Goal: Task Accomplishment & Management: Use online tool/utility

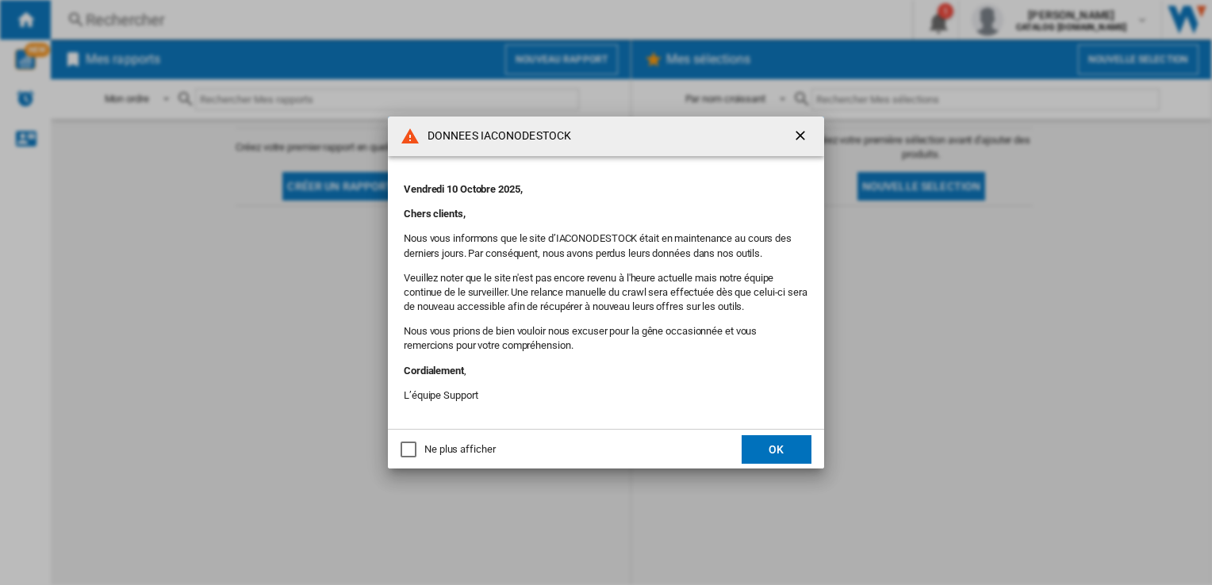
click at [771, 453] on button "OK" at bounding box center [776, 449] width 70 height 29
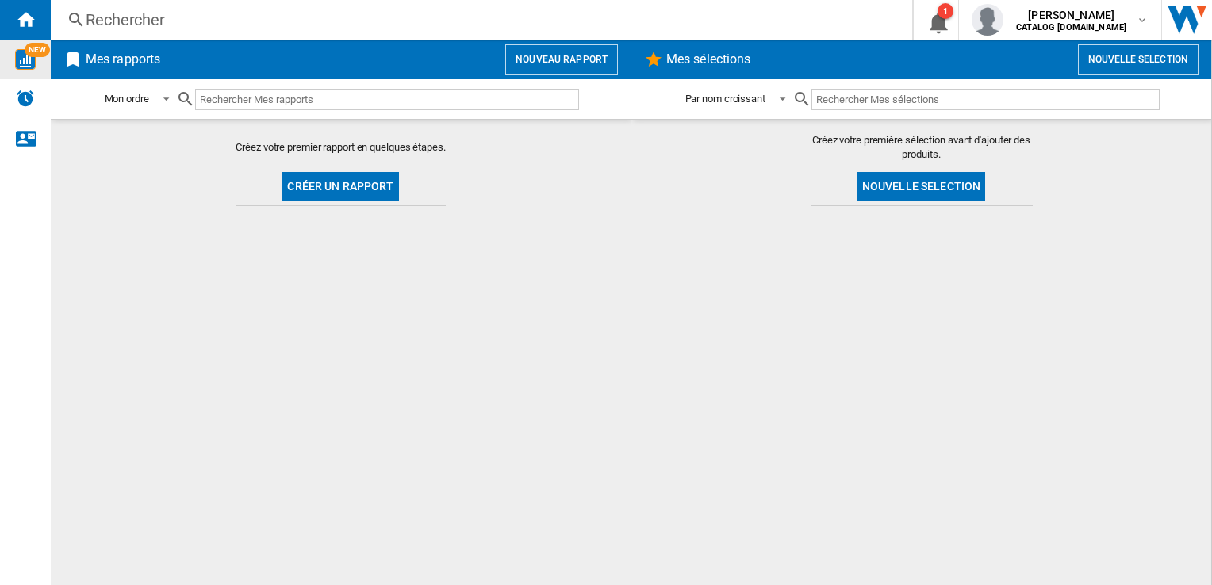
click at [33, 63] on img "WiseCard" at bounding box center [25, 59] width 21 height 21
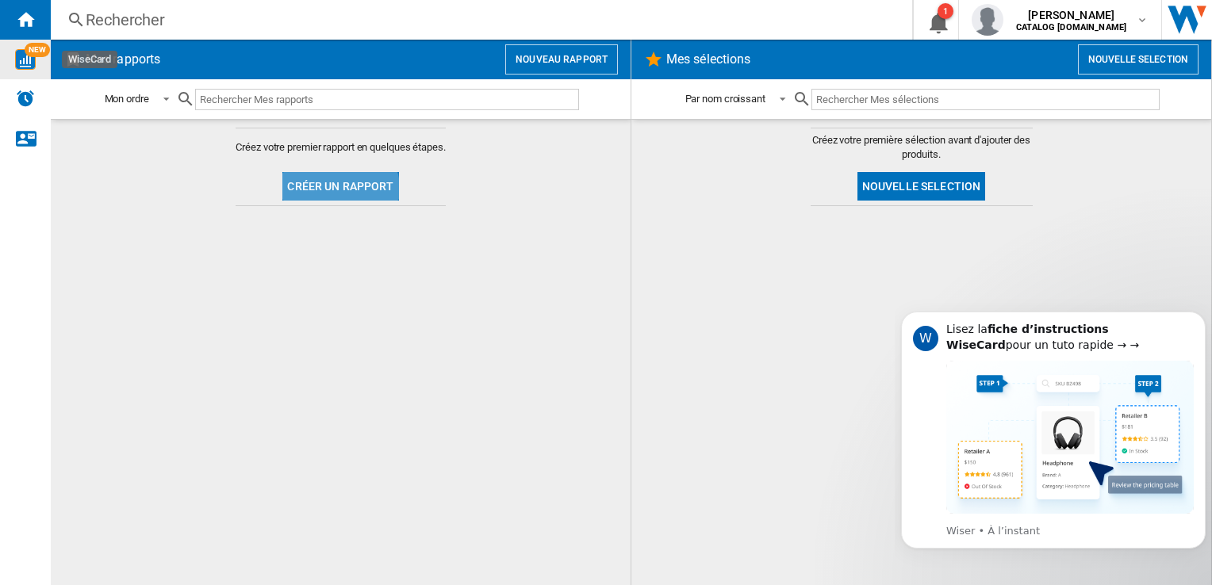
click at [339, 190] on button "Créer un rapport" at bounding box center [340, 186] width 116 height 29
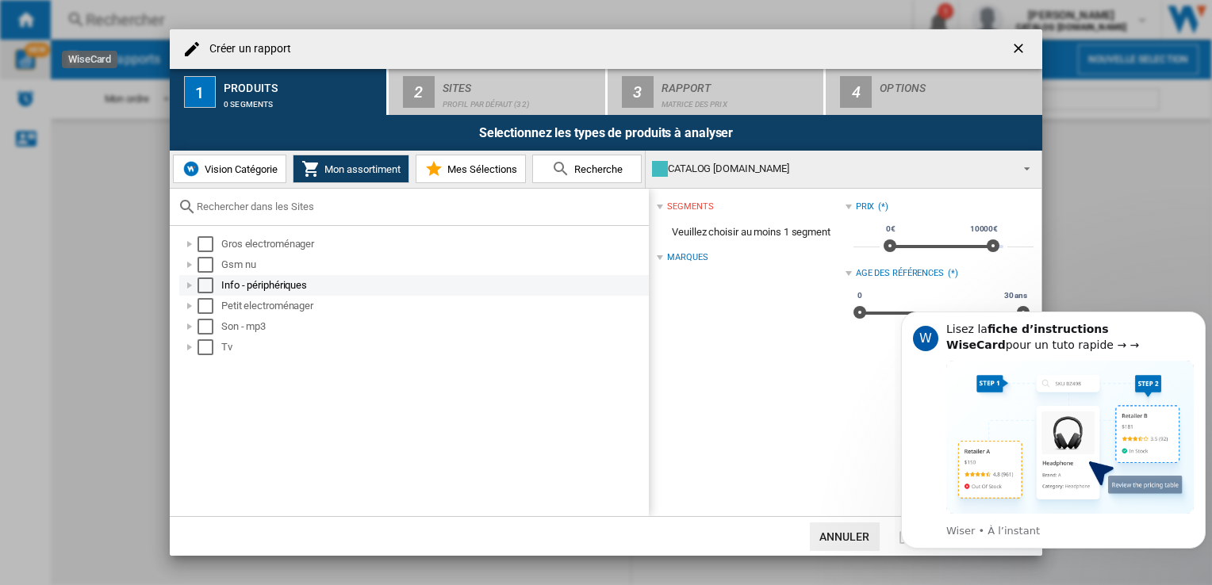
click at [190, 283] on div at bounding box center [190, 286] width 16 height 16
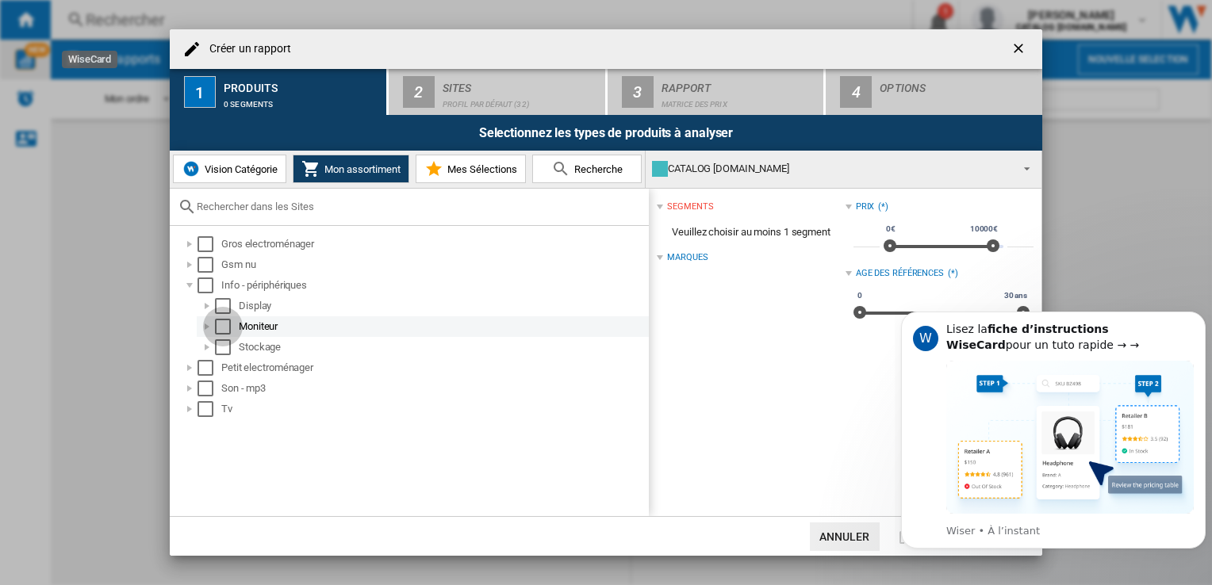
click at [227, 324] on div "Select" at bounding box center [223, 327] width 16 height 16
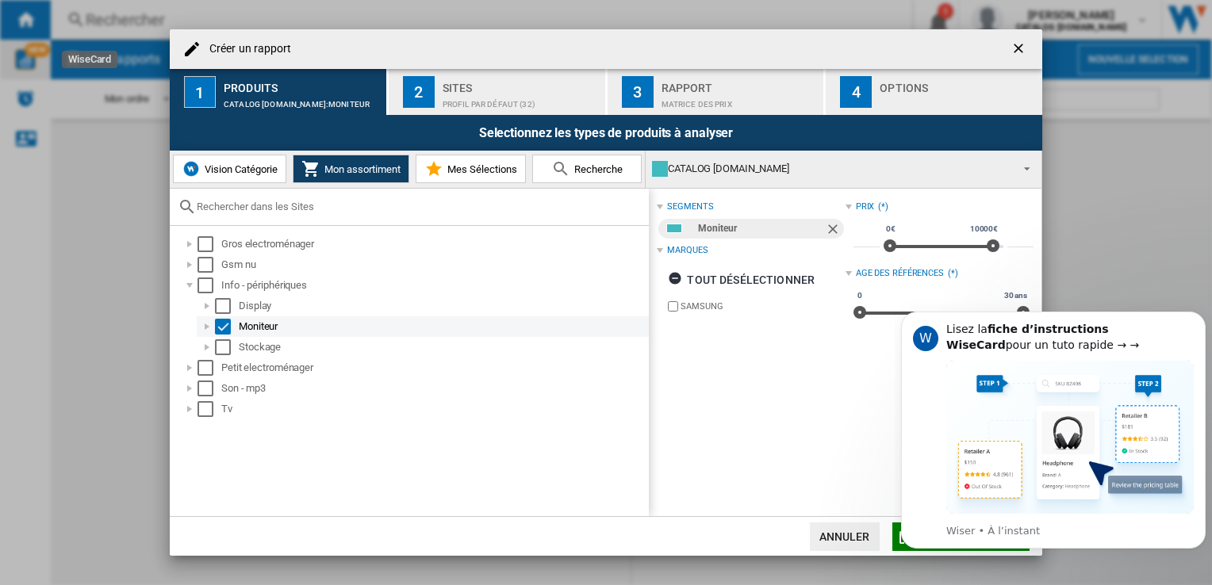
click at [208, 330] on div at bounding box center [207, 327] width 16 height 16
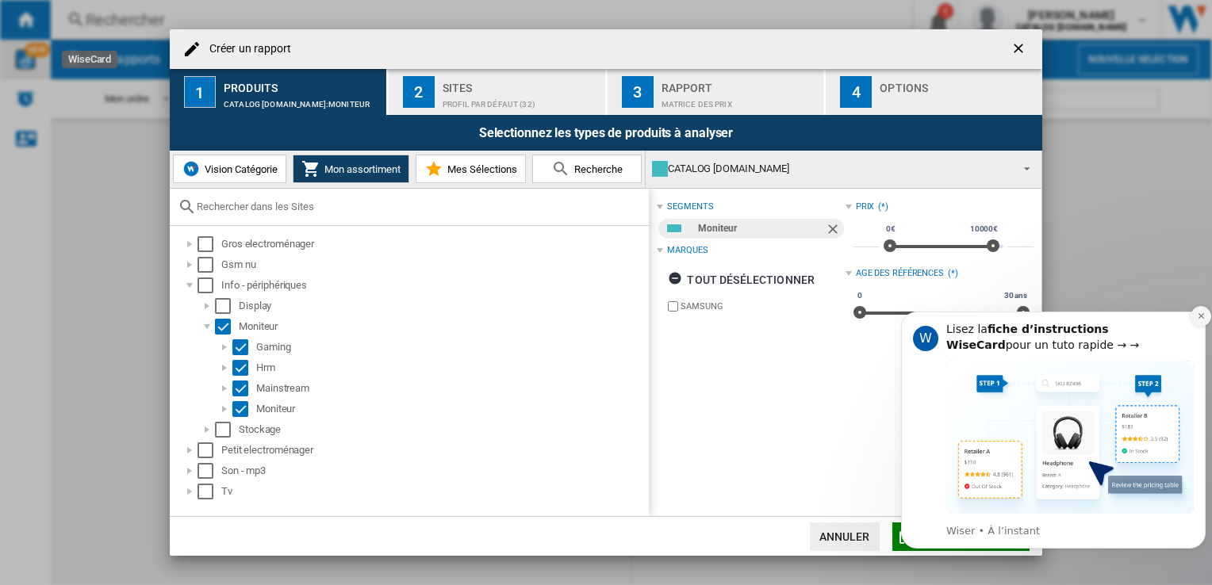
click at [1201, 318] on icon "Dismiss notification" at bounding box center [1201, 316] width 9 height 9
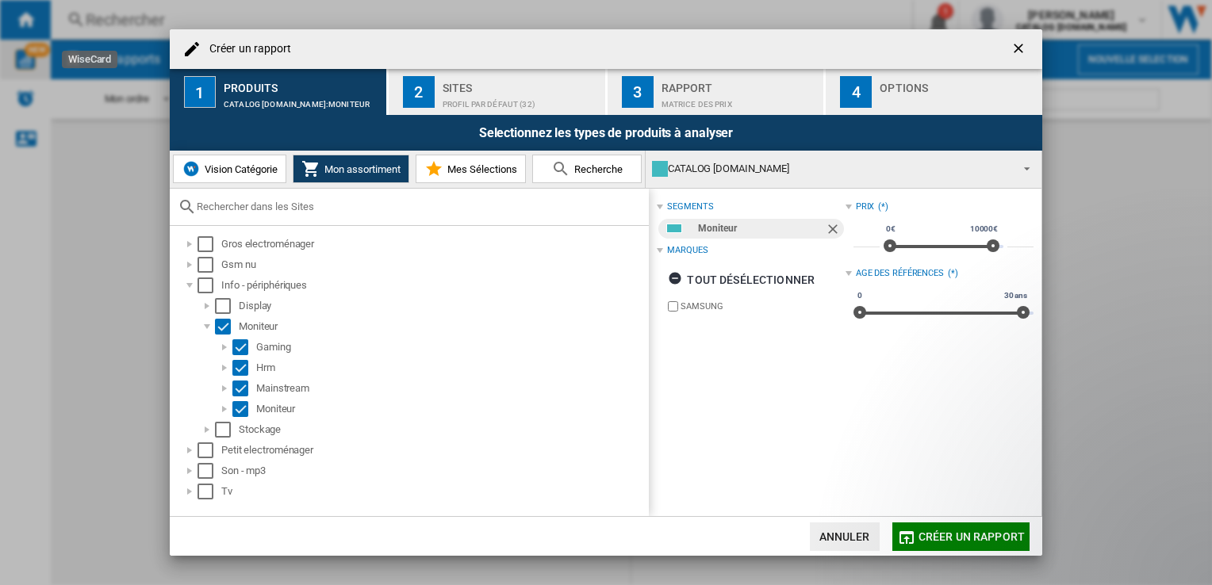
click at [474, 99] on div "Profil par défaut (32)" at bounding box center [520, 100] width 156 height 17
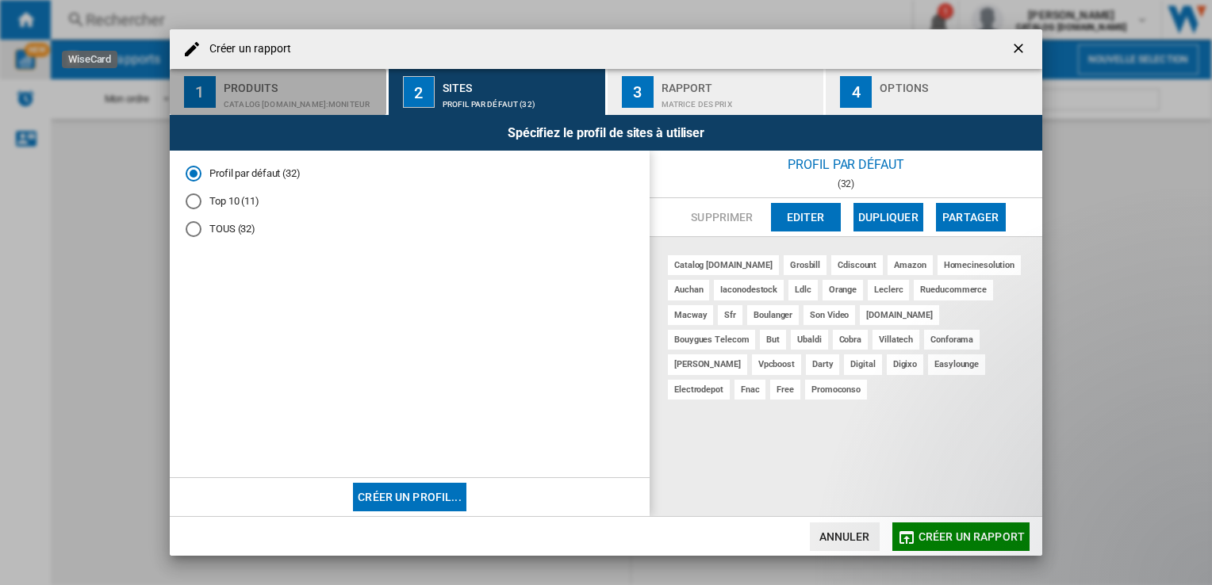
click at [312, 89] on div "Produits" at bounding box center [302, 83] width 156 height 17
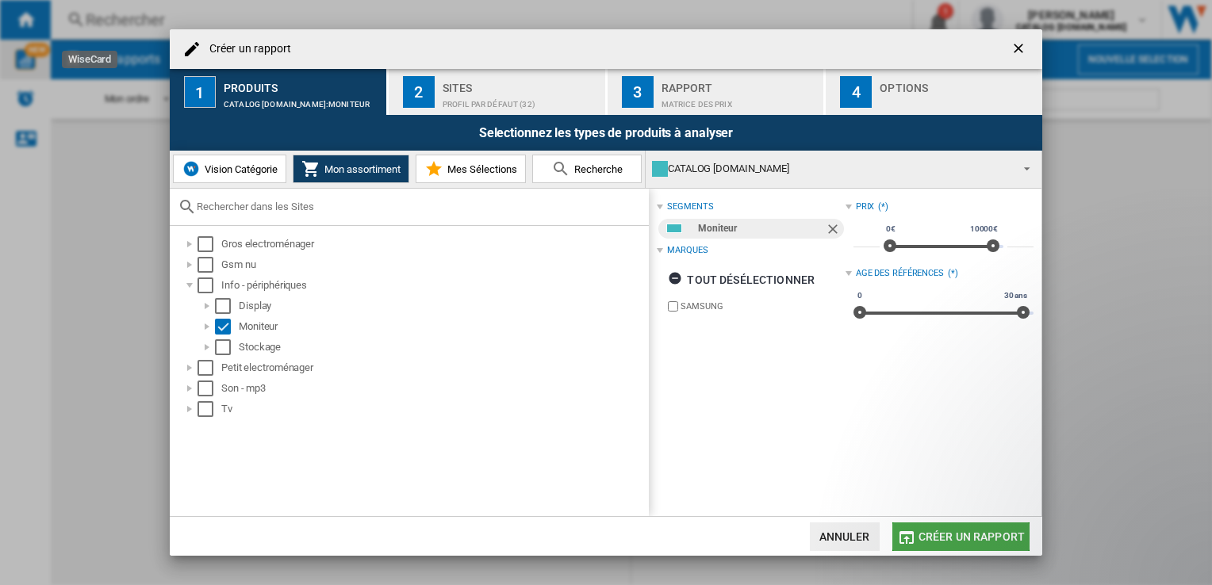
click at [938, 540] on span "Créer un rapport" at bounding box center [971, 537] width 106 height 13
